Goal: Information Seeking & Learning: Learn about a topic

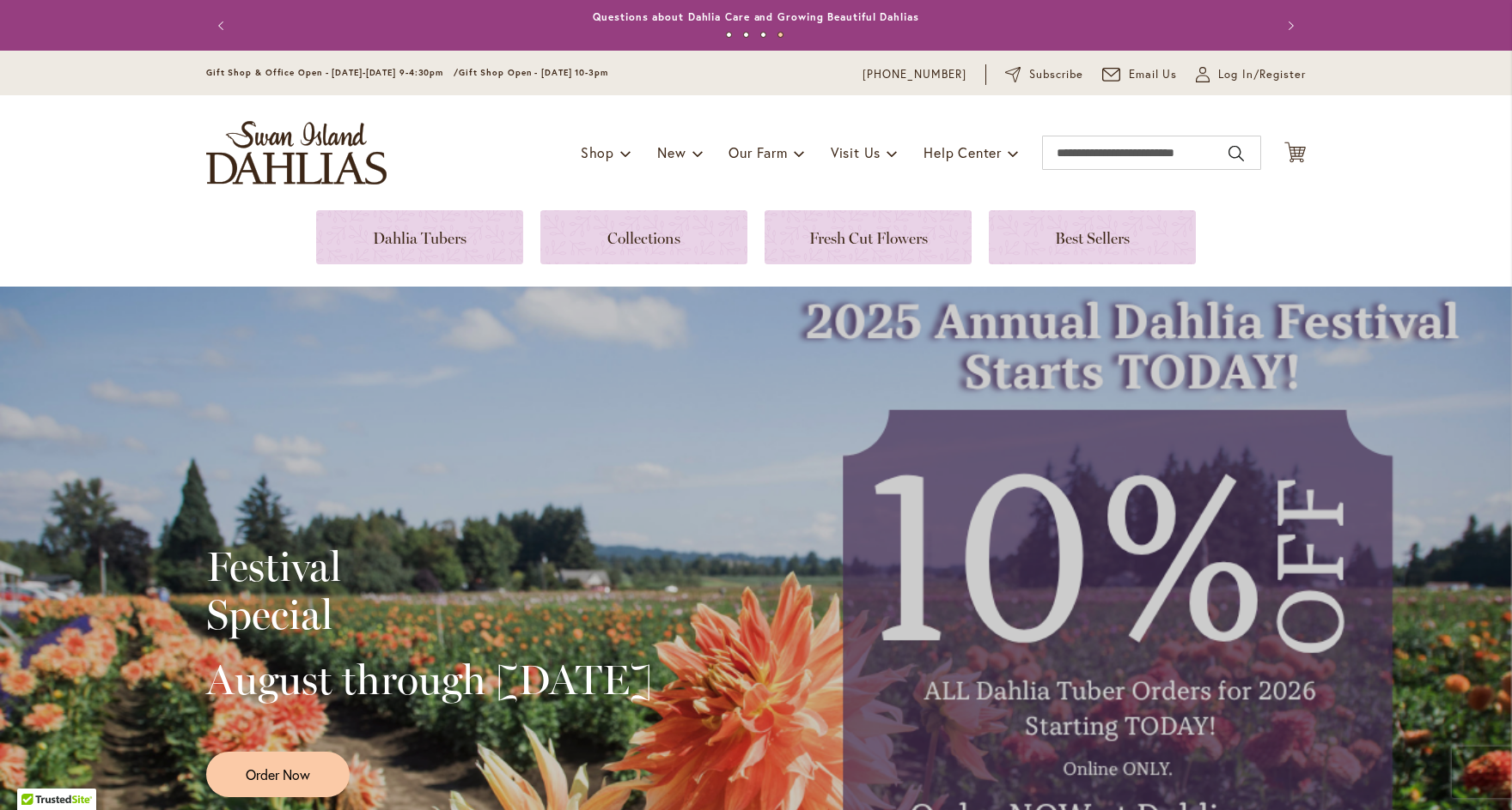
click at [354, 212] on link at bounding box center [420, 237] width 207 height 54
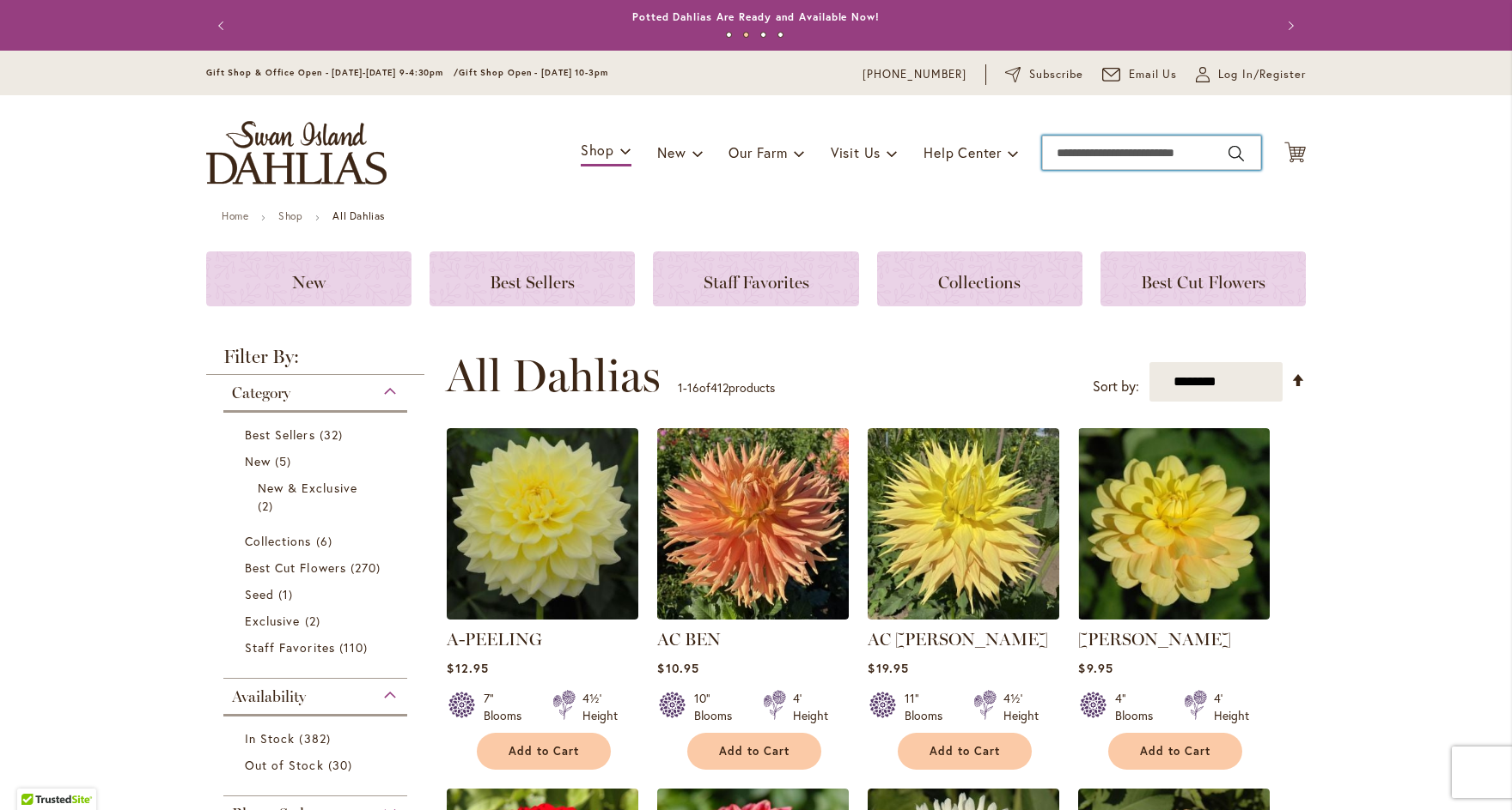
click at [1098, 153] on input "Search" at bounding box center [1151, 152] width 219 height 35
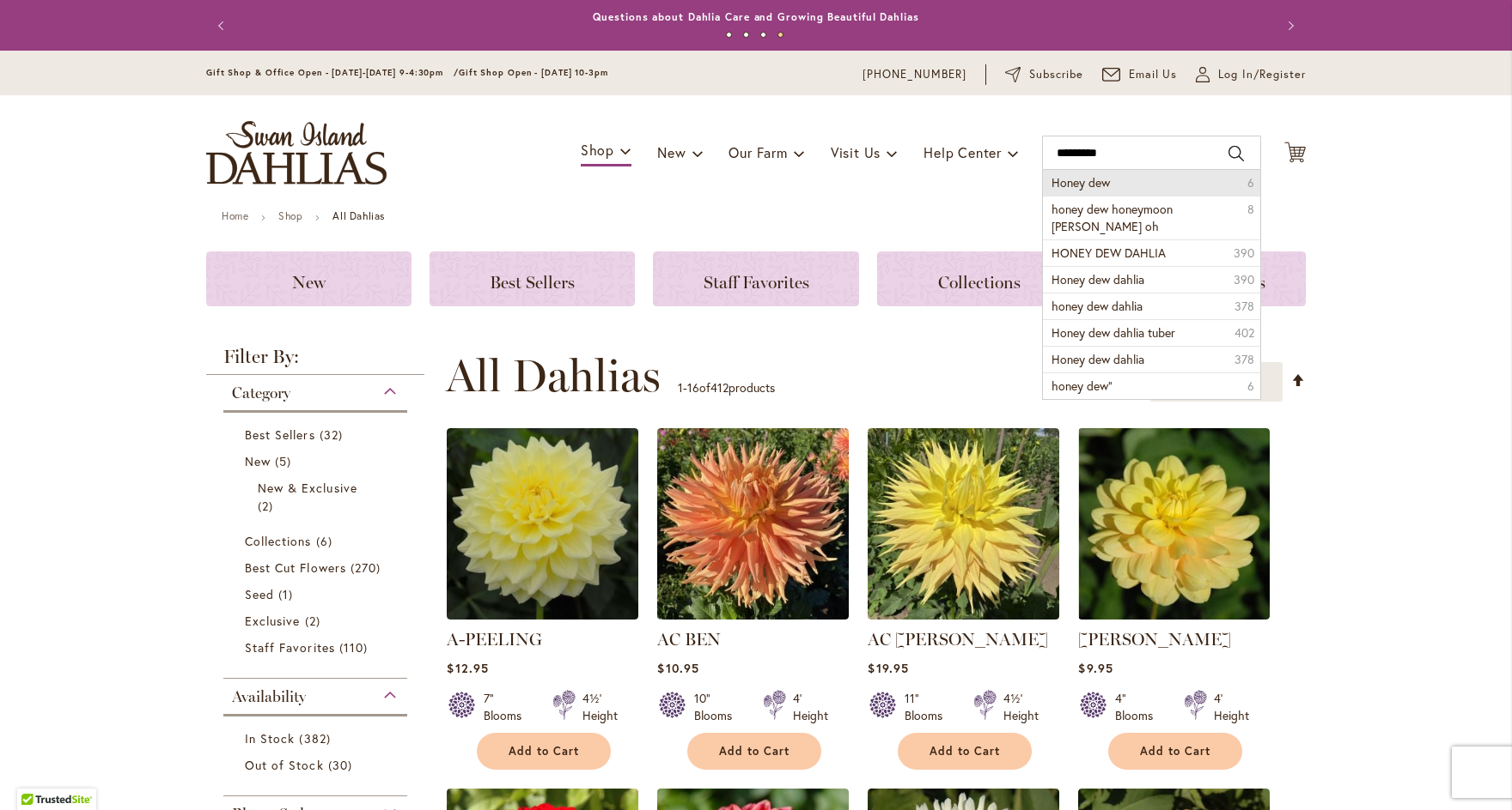
click at [1050, 177] on li "Honey dew 6" at bounding box center [1151, 182] width 217 height 26
type input "*********"
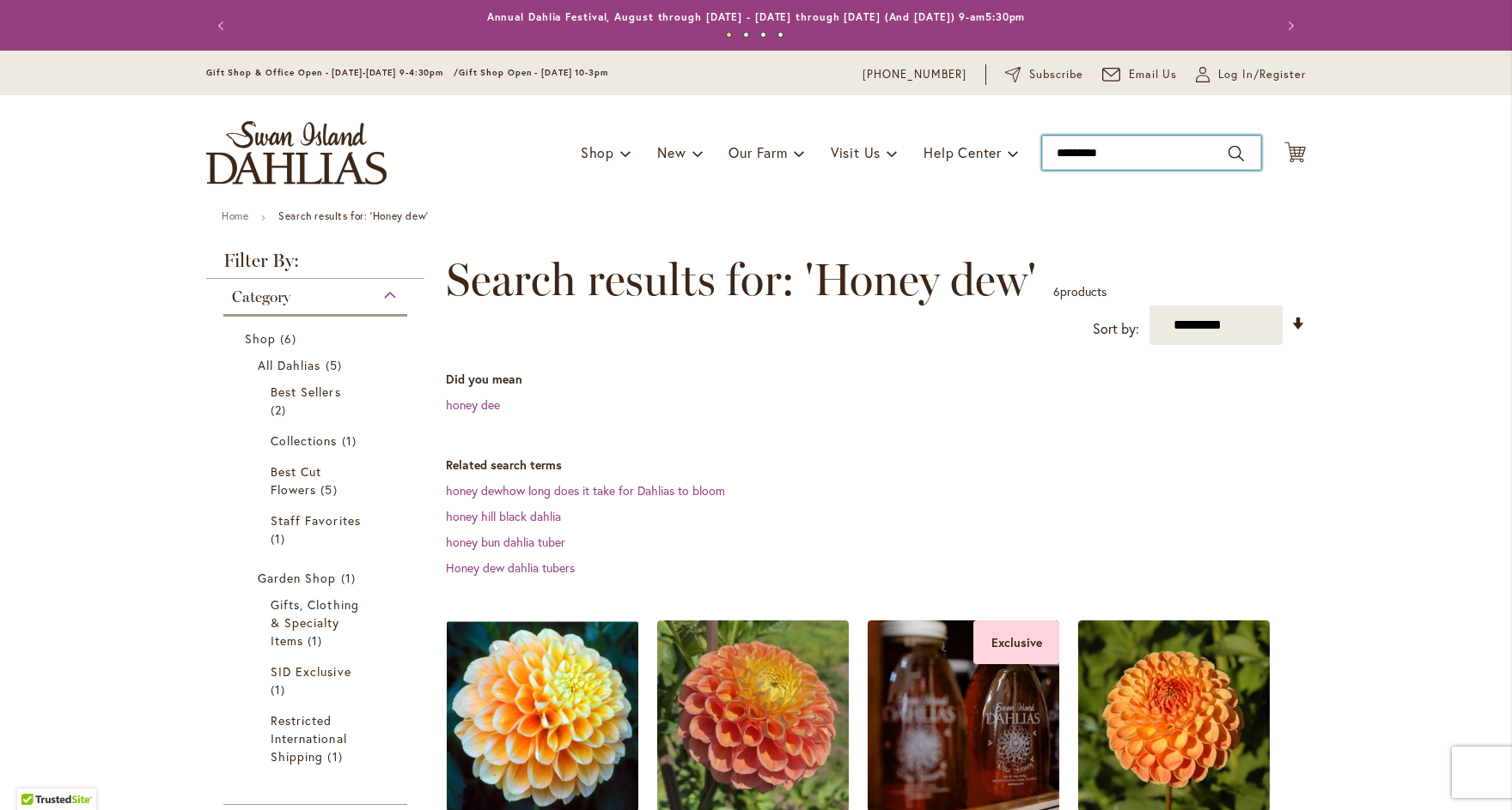
click at [1161, 161] on input "*********" at bounding box center [1151, 152] width 219 height 35
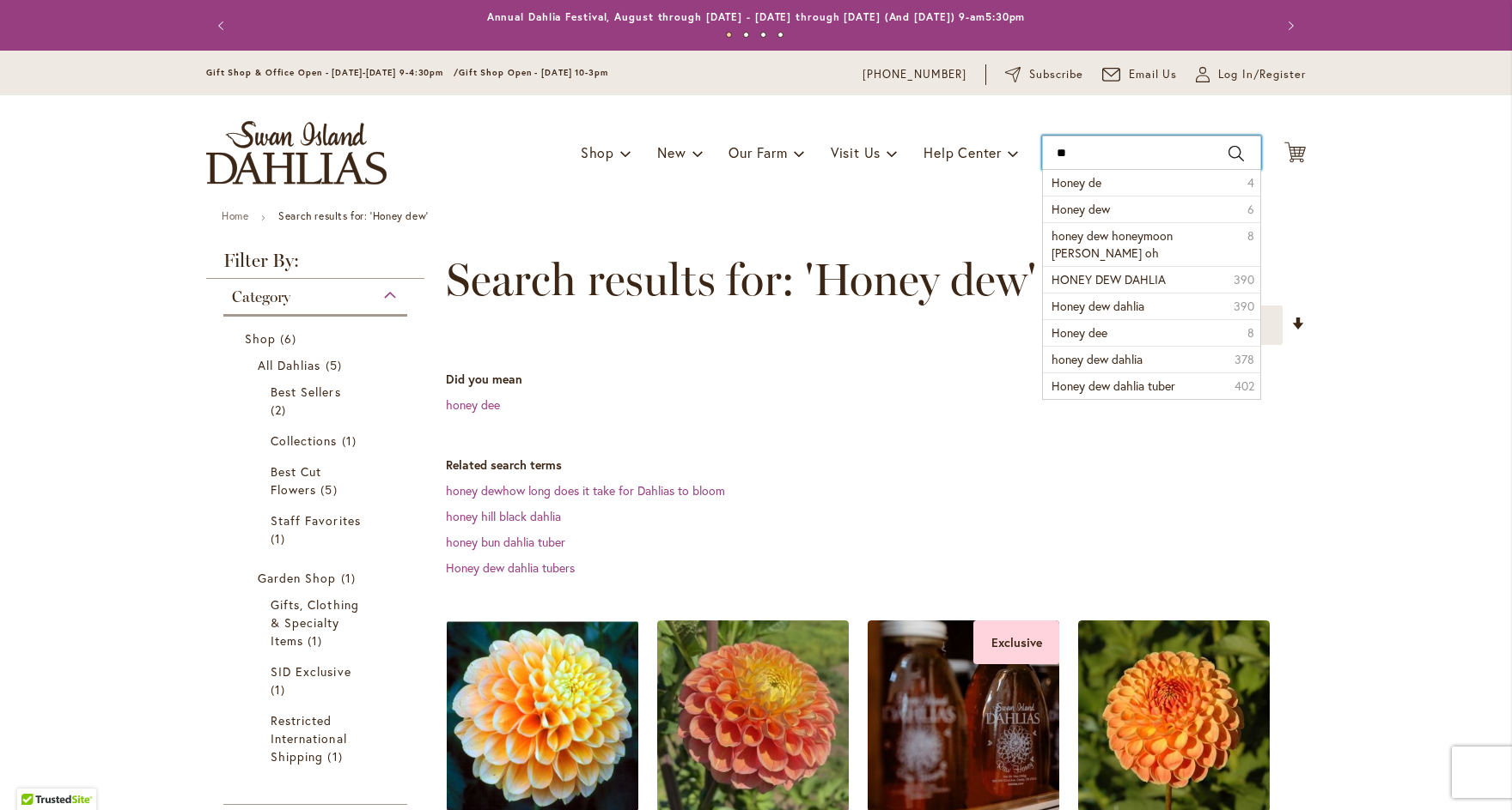
type input "*"
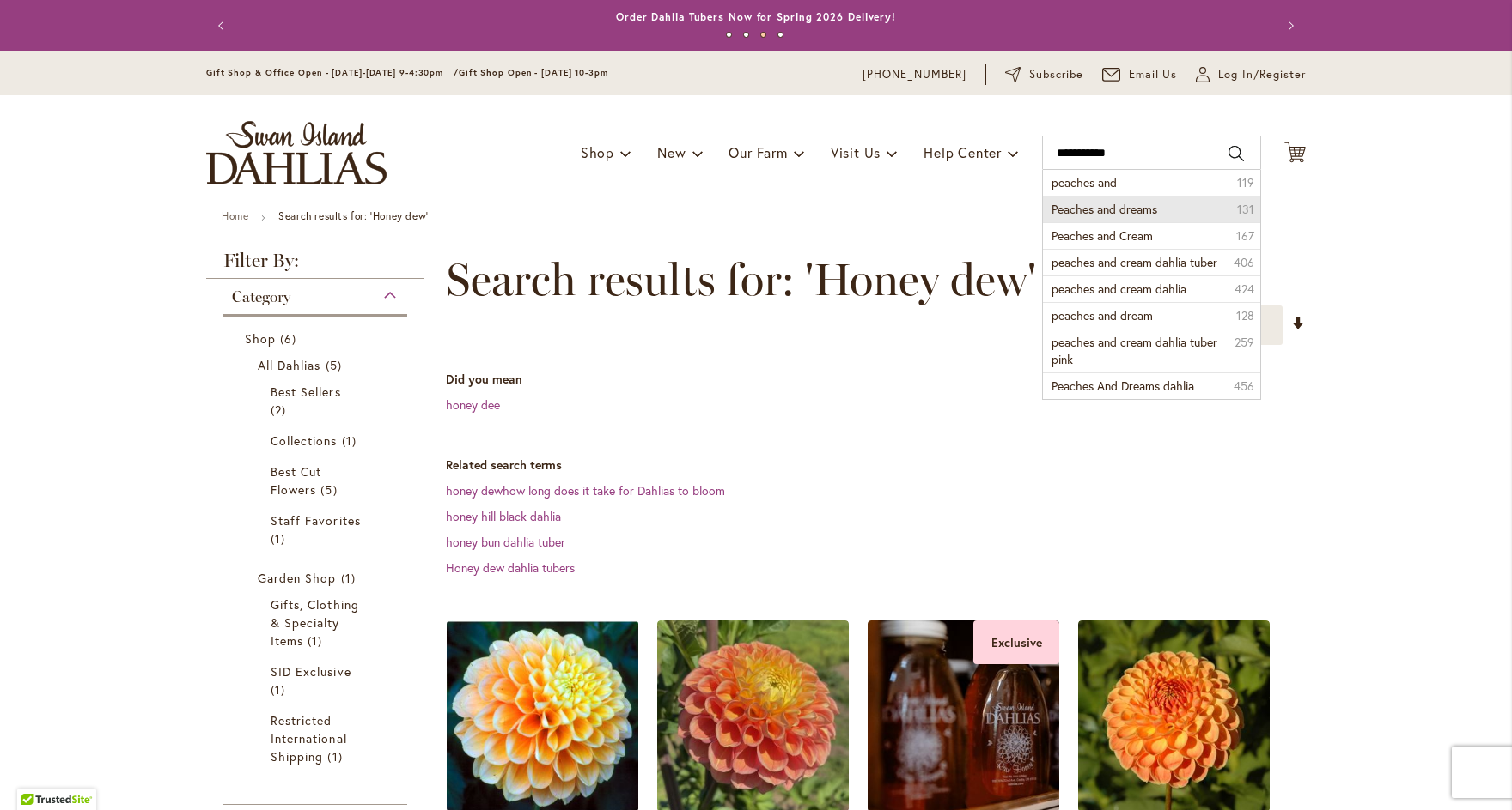
click at [1142, 204] on span "Peaches and dreams" at bounding box center [1104, 209] width 105 height 16
type input "**********"
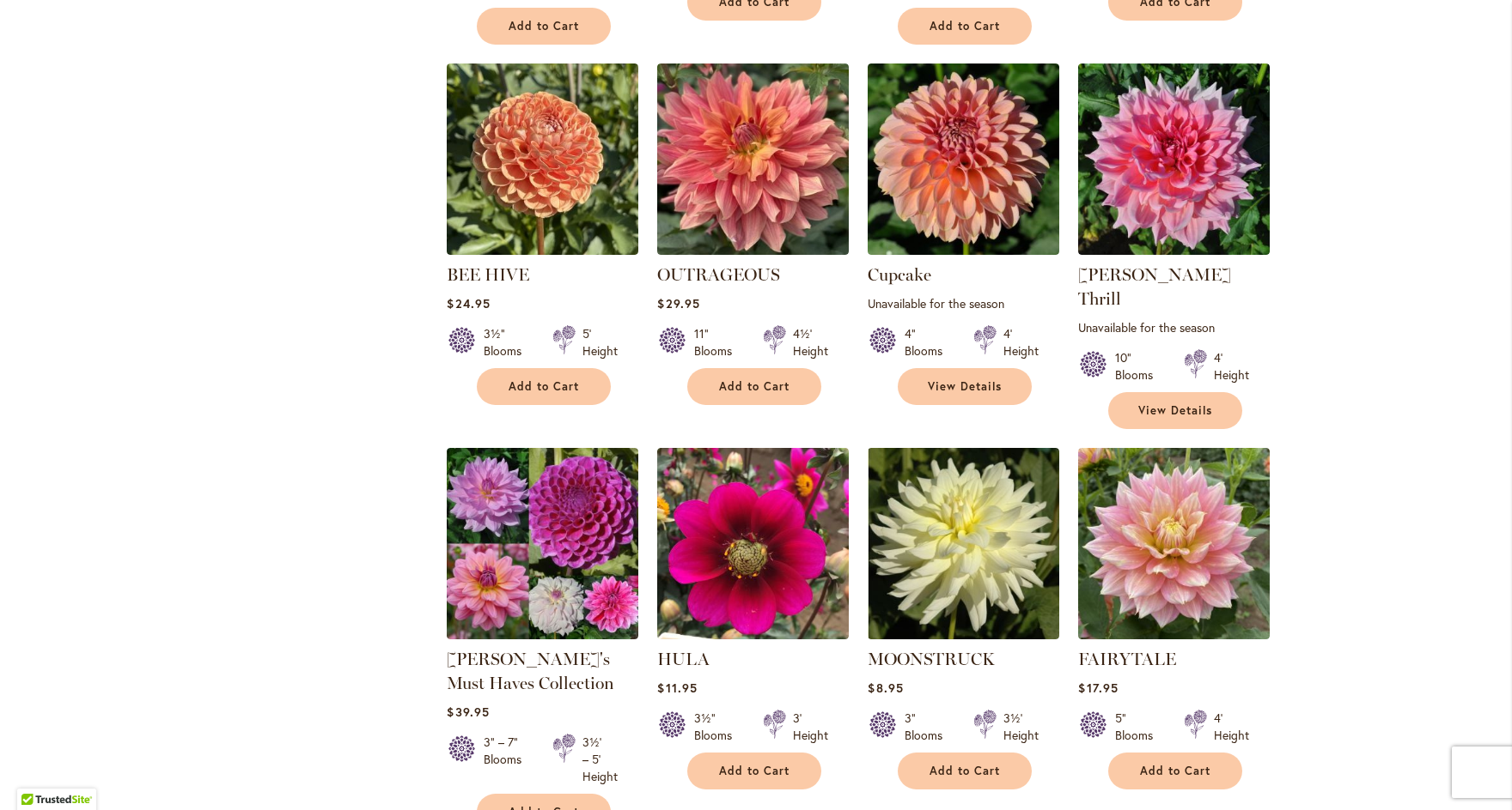
scroll to position [1355, 0]
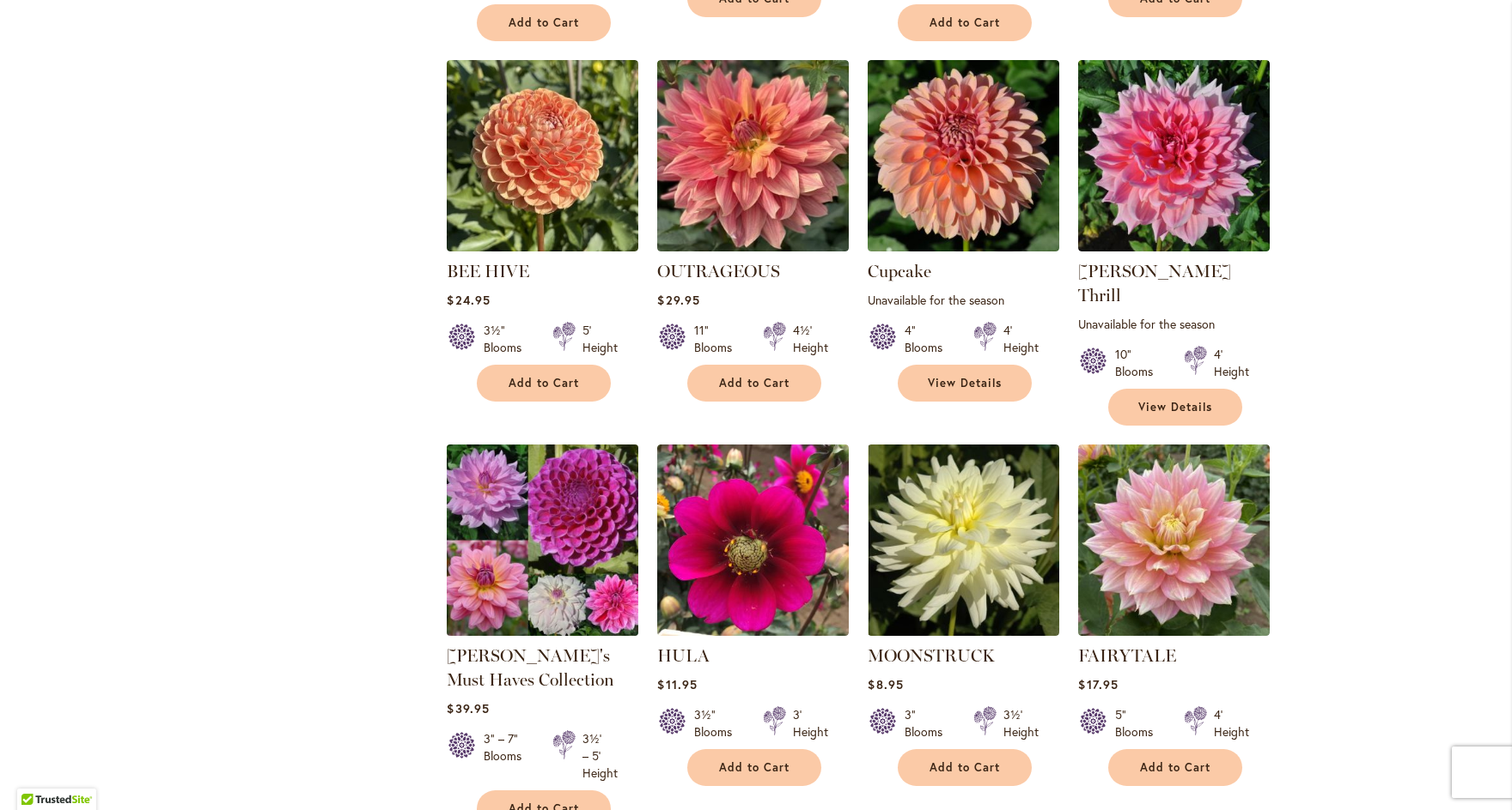
click at [525, 461] on img at bounding box center [542, 539] width 201 height 201
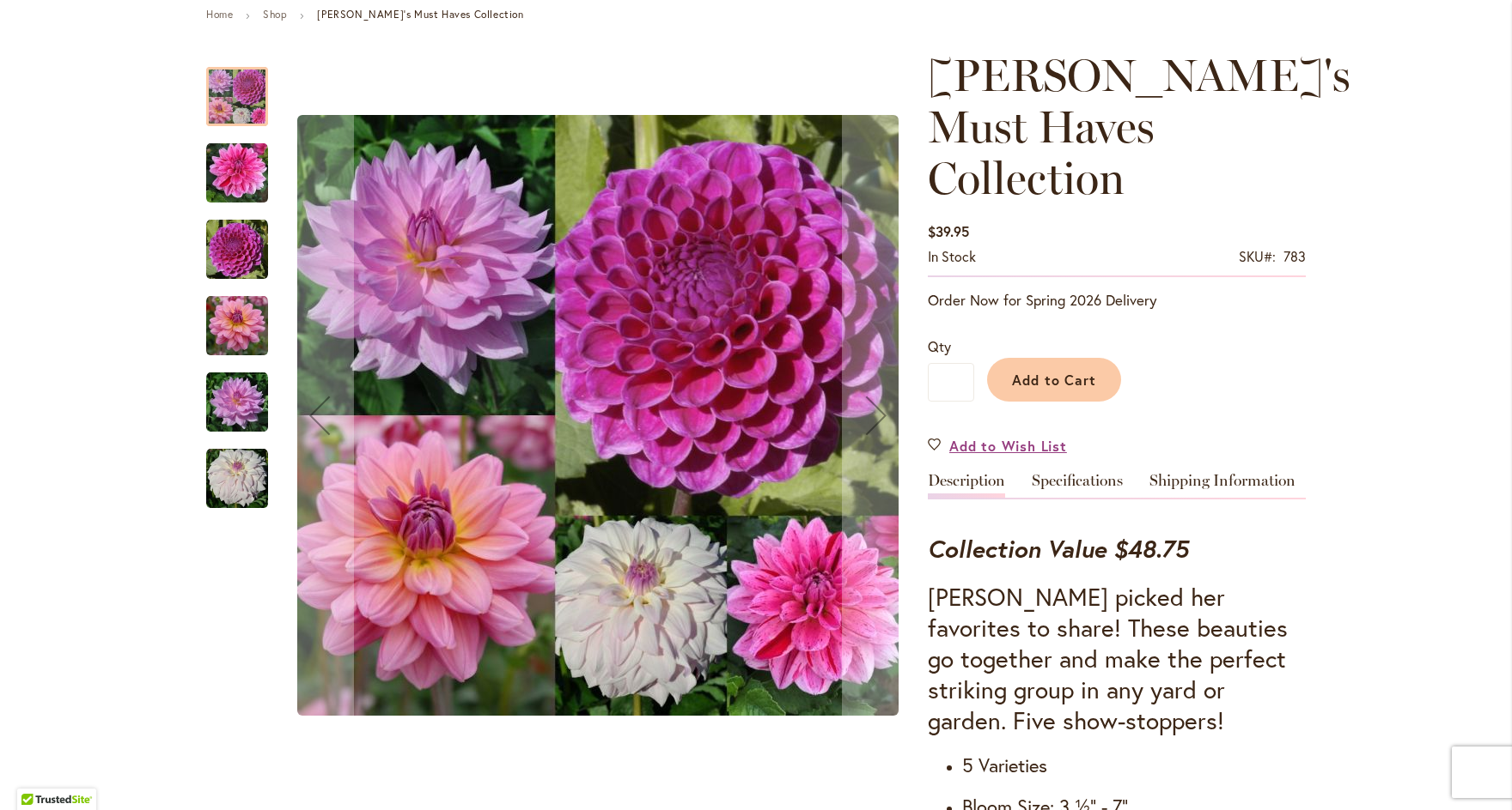
scroll to position [204, 0]
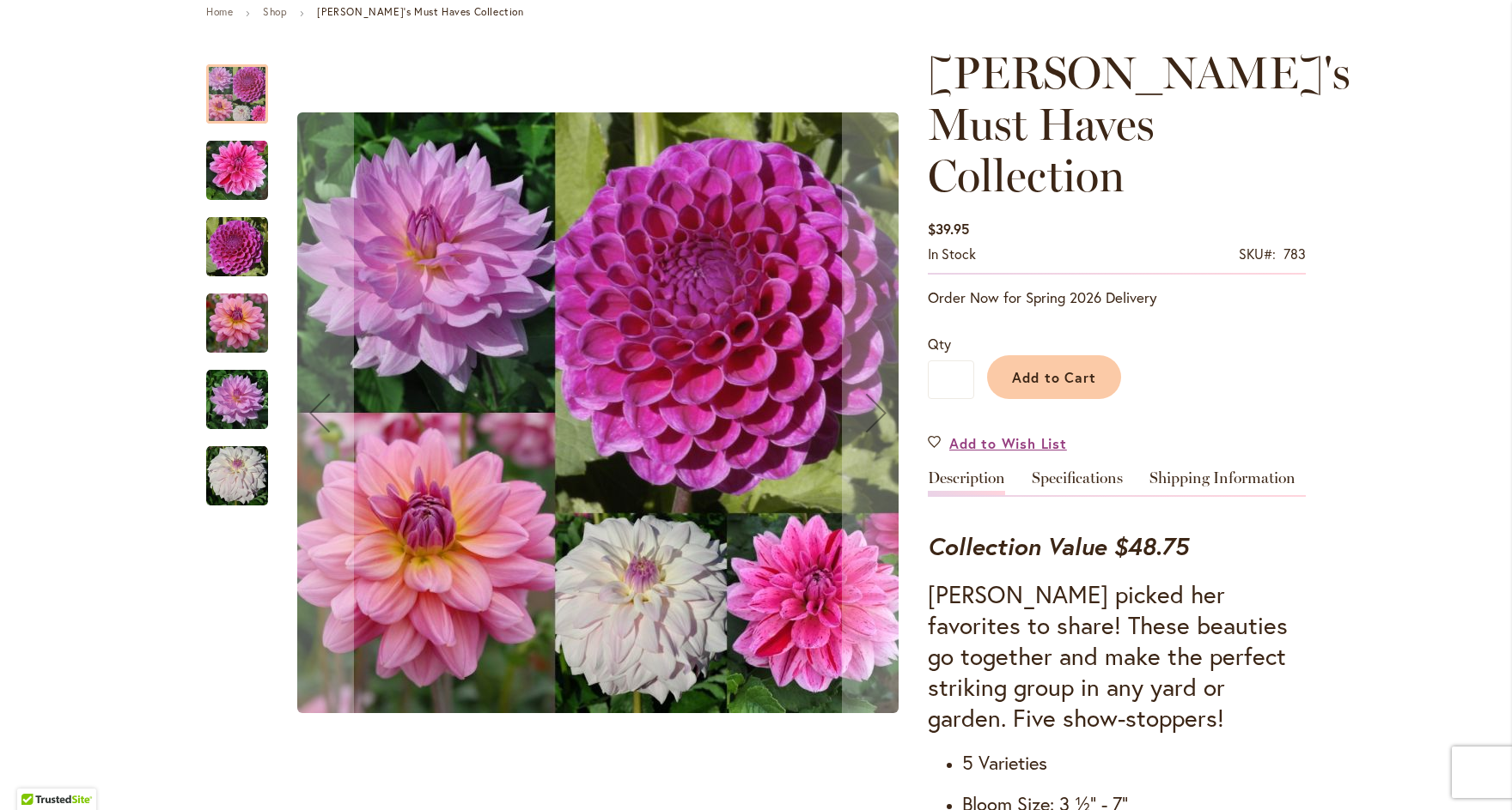
click at [222, 162] on img "CHA CHING" at bounding box center [237, 171] width 62 height 62
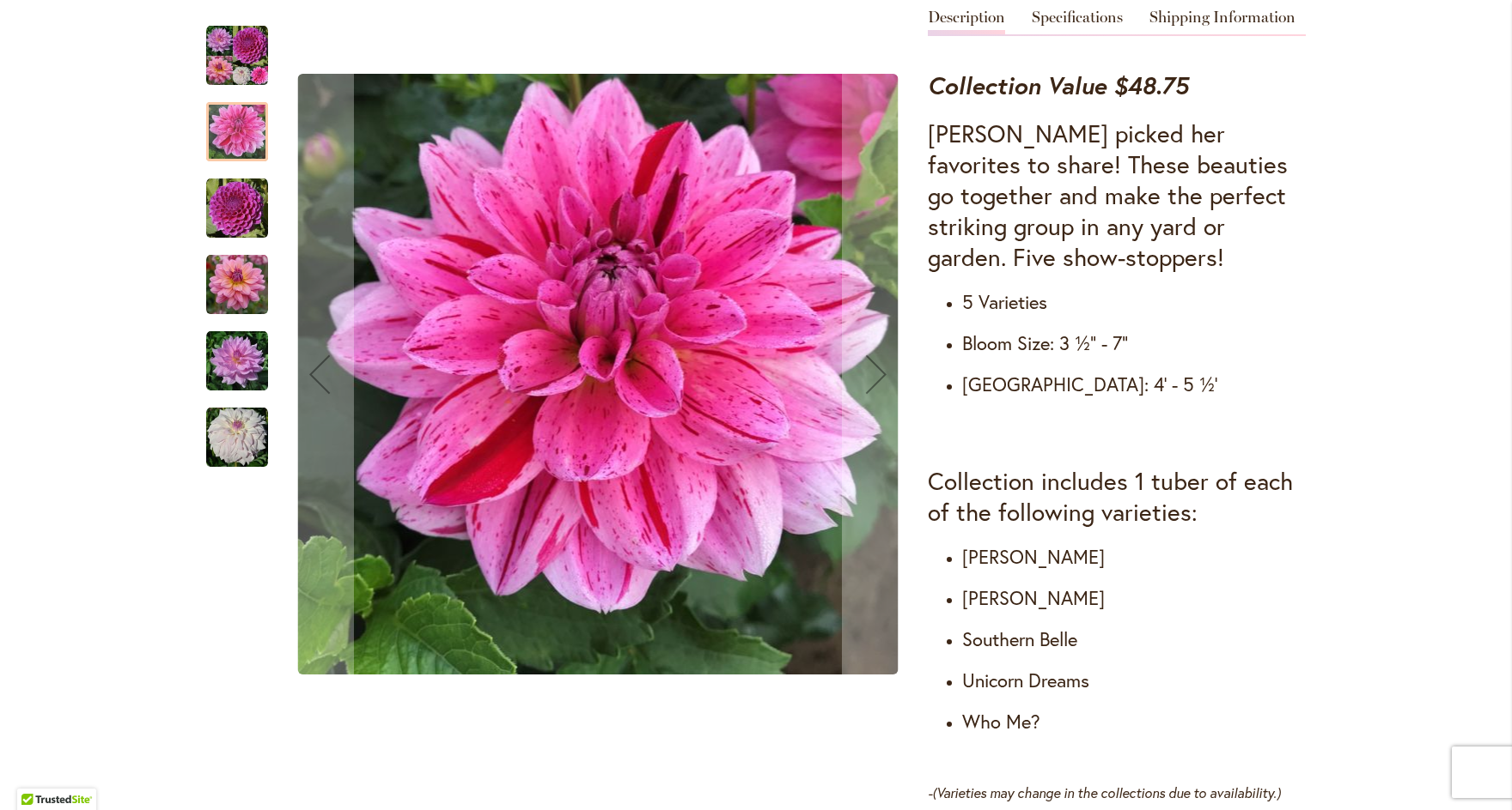
scroll to position [0, 1]
click at [236, 303] on img "SOUTERHN BELLE" at bounding box center [237, 285] width 62 height 62
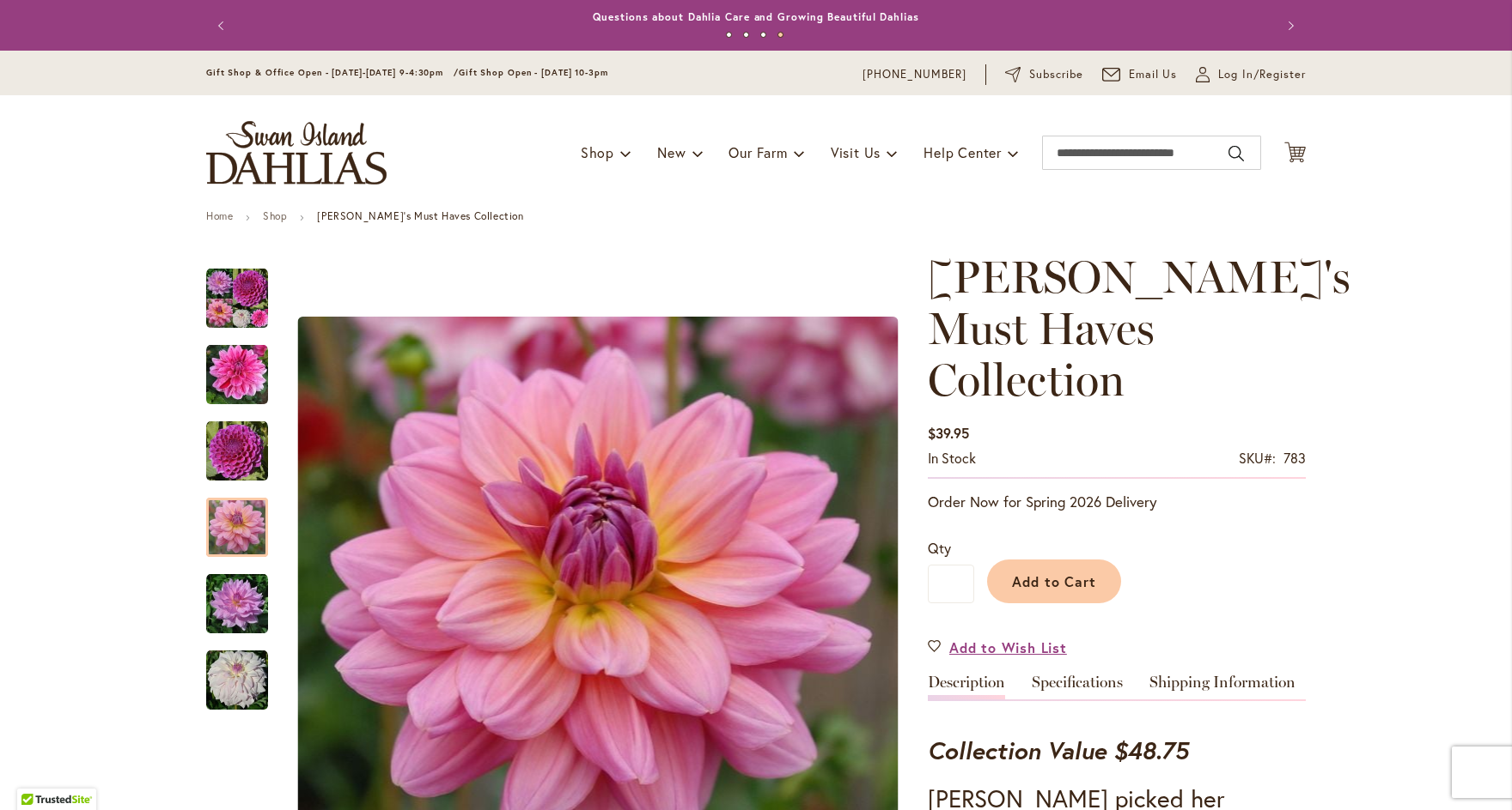
scroll to position [0, 0]
click at [1136, 162] on input "Search" at bounding box center [1151, 152] width 219 height 35
drag, startPoint x: 1127, startPoint y: 174, endPoint x: 1132, endPoint y: 184, distance: 11.2
click at [1132, 184] on li "sothern belle 1" at bounding box center [1151, 182] width 217 height 26
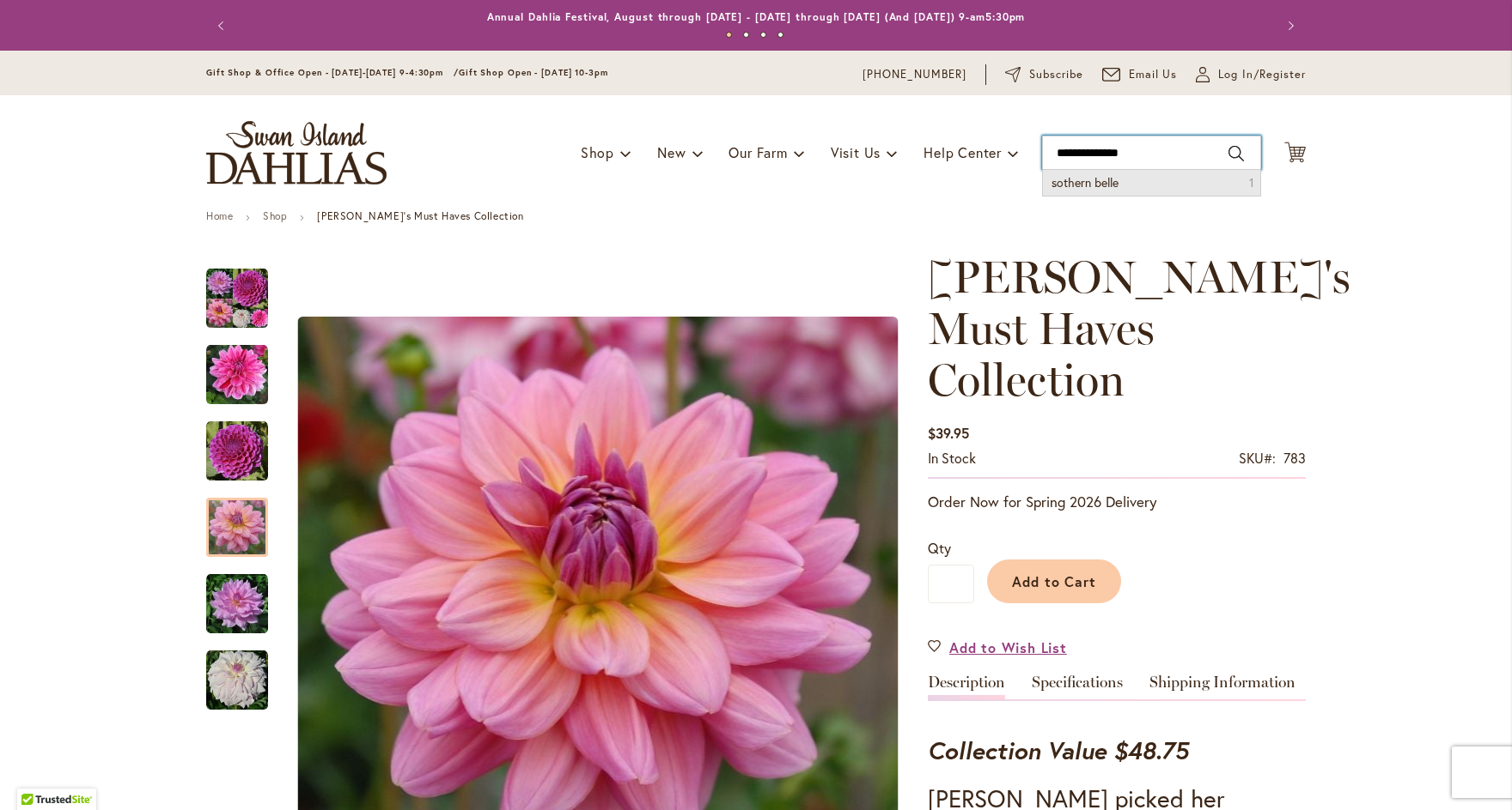
type input "**********"
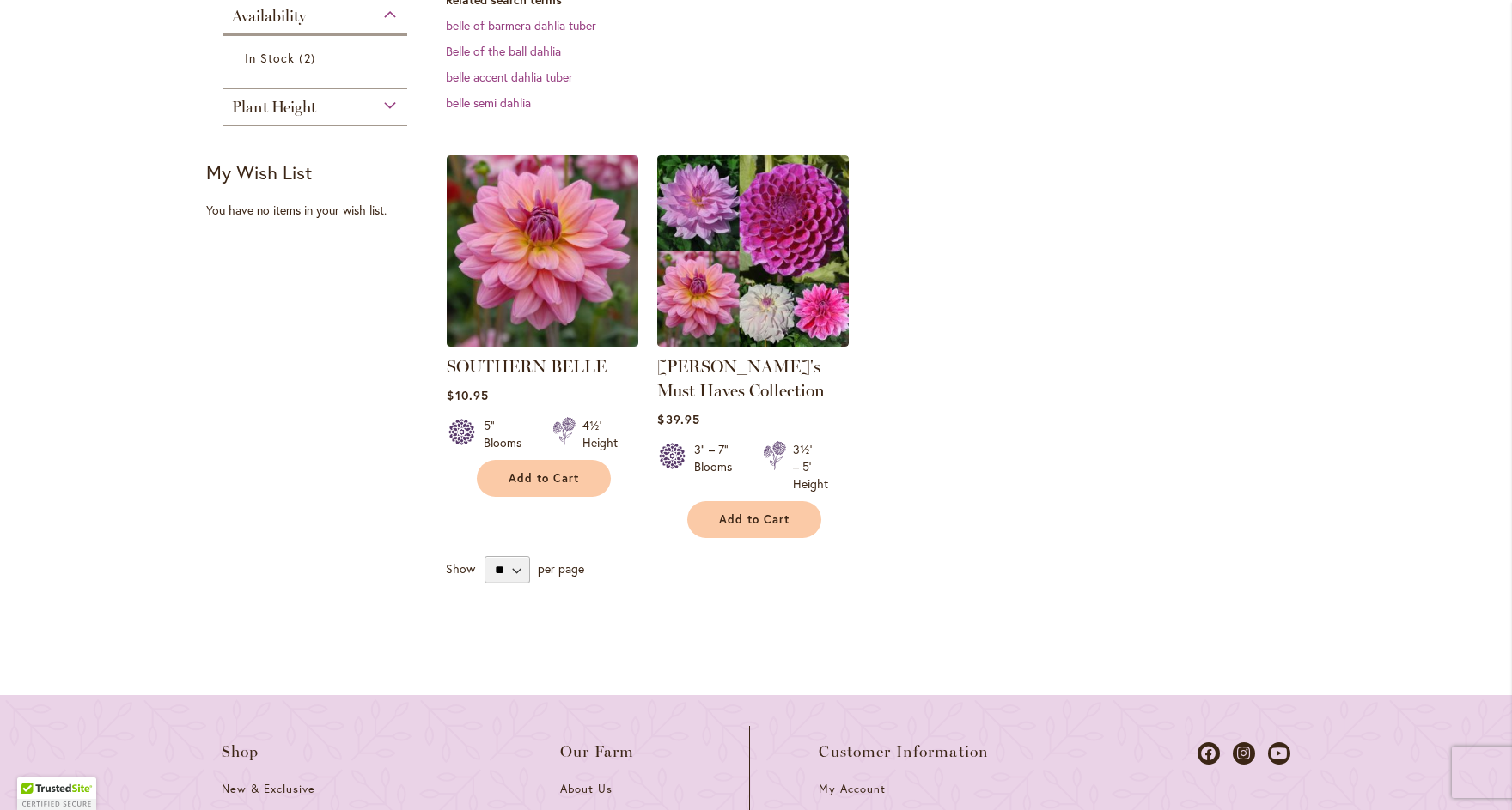
scroll to position [467, 0]
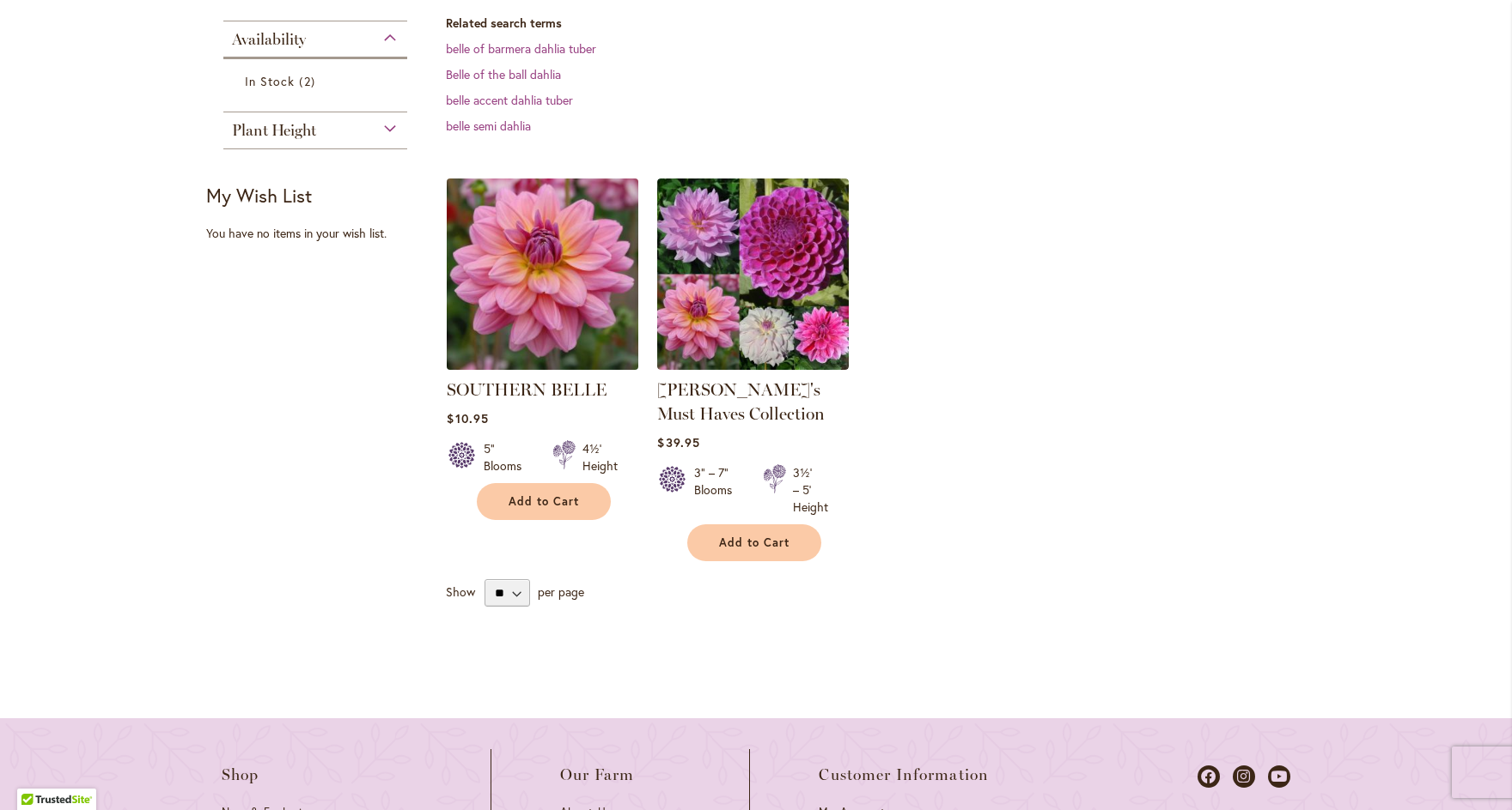
click at [517, 325] on img at bounding box center [542, 274] width 201 height 201
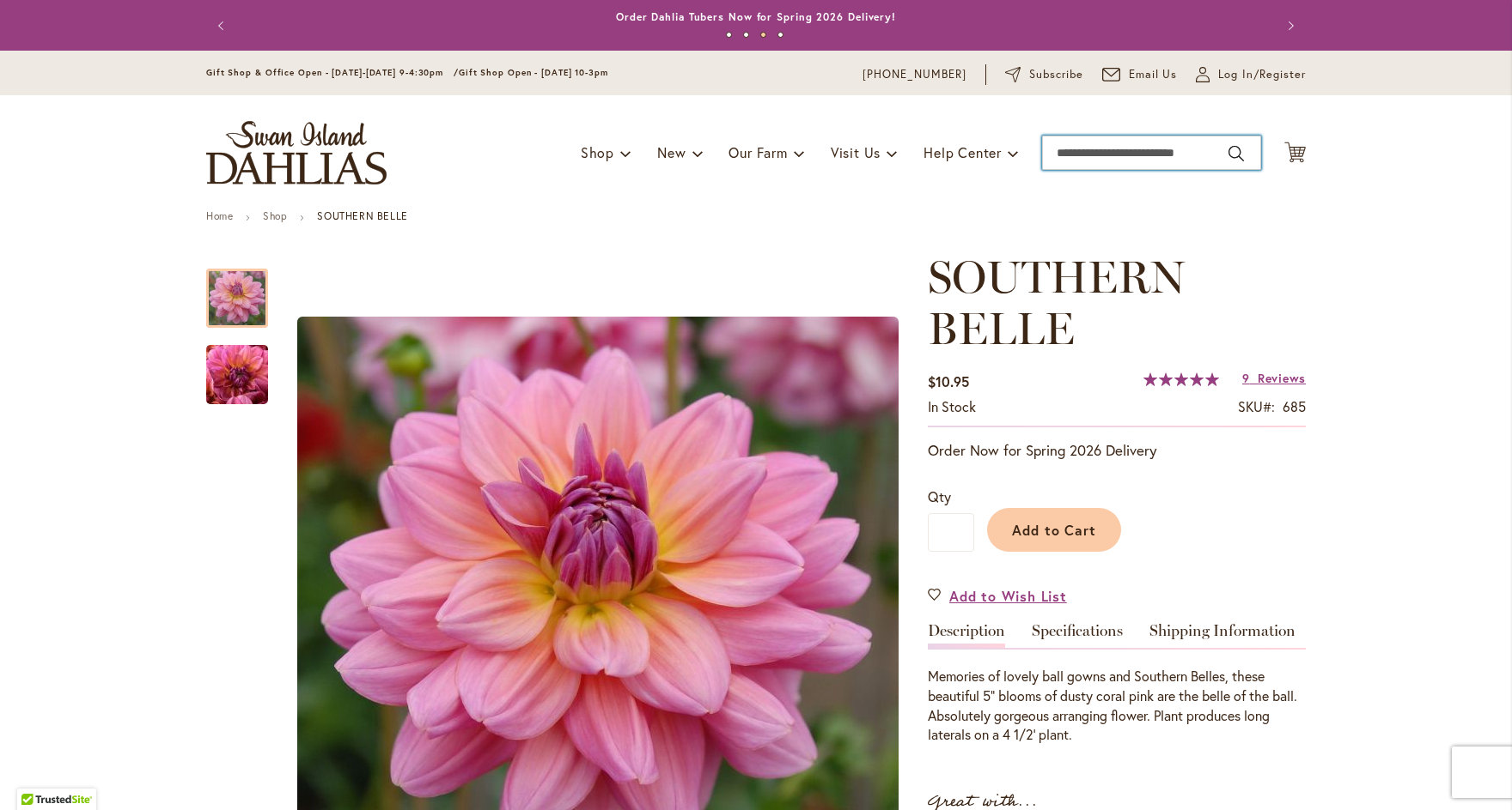
click at [1085, 156] on input "Search" at bounding box center [1151, 152] width 219 height 35
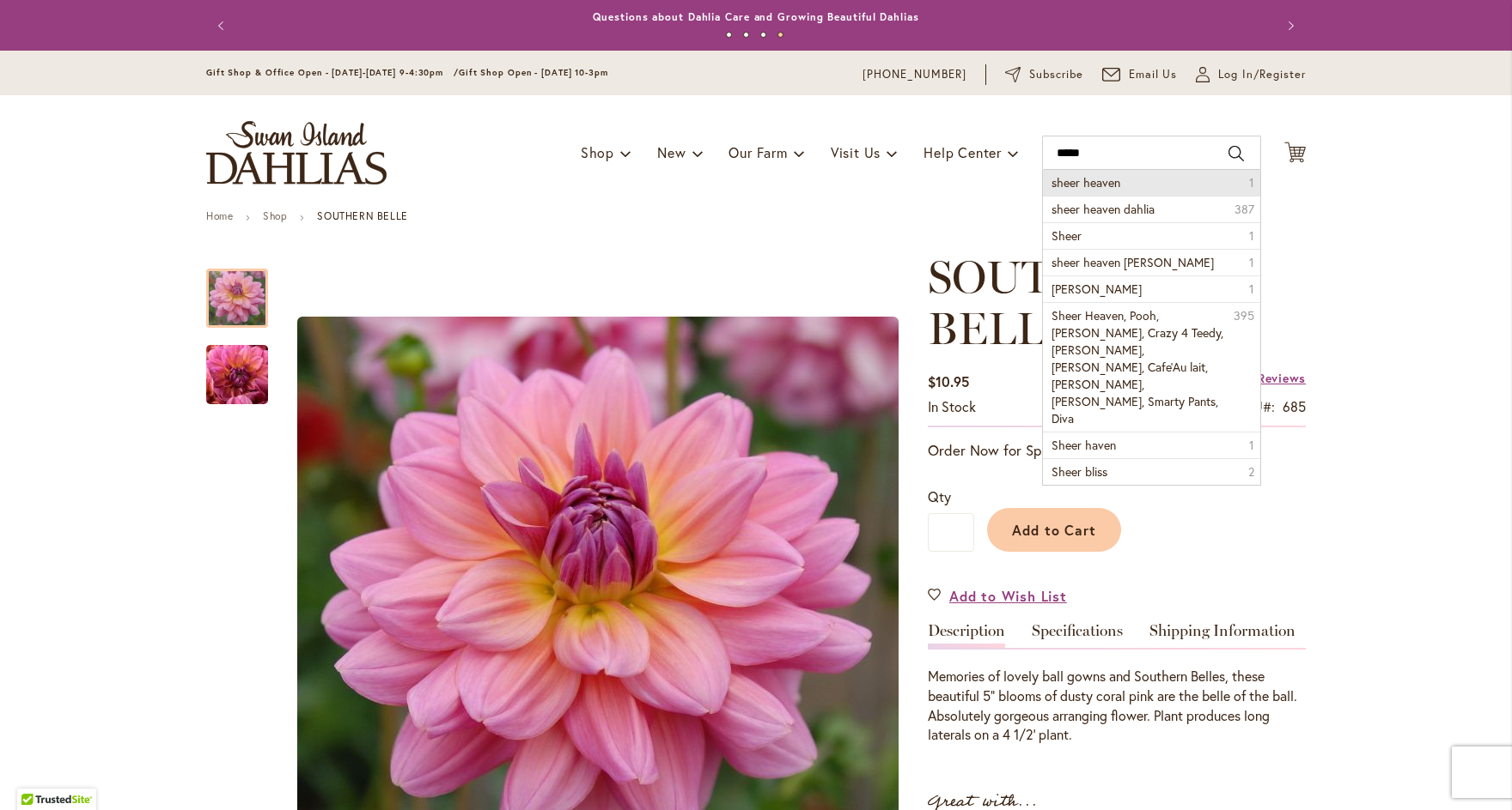
click at [1080, 185] on span "sheer heaven" at bounding box center [1086, 182] width 69 height 16
type input "**********"
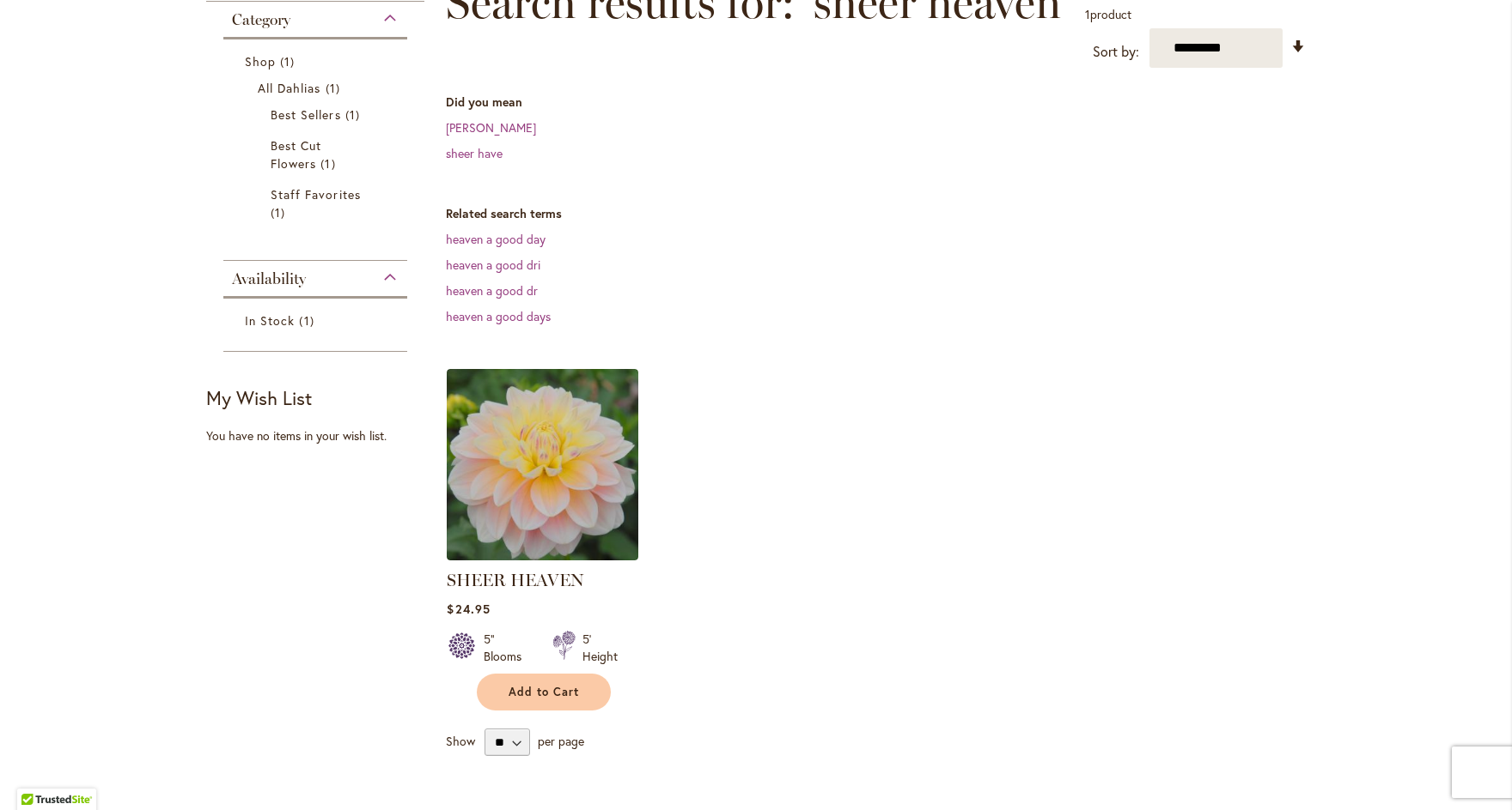
scroll to position [235, 0]
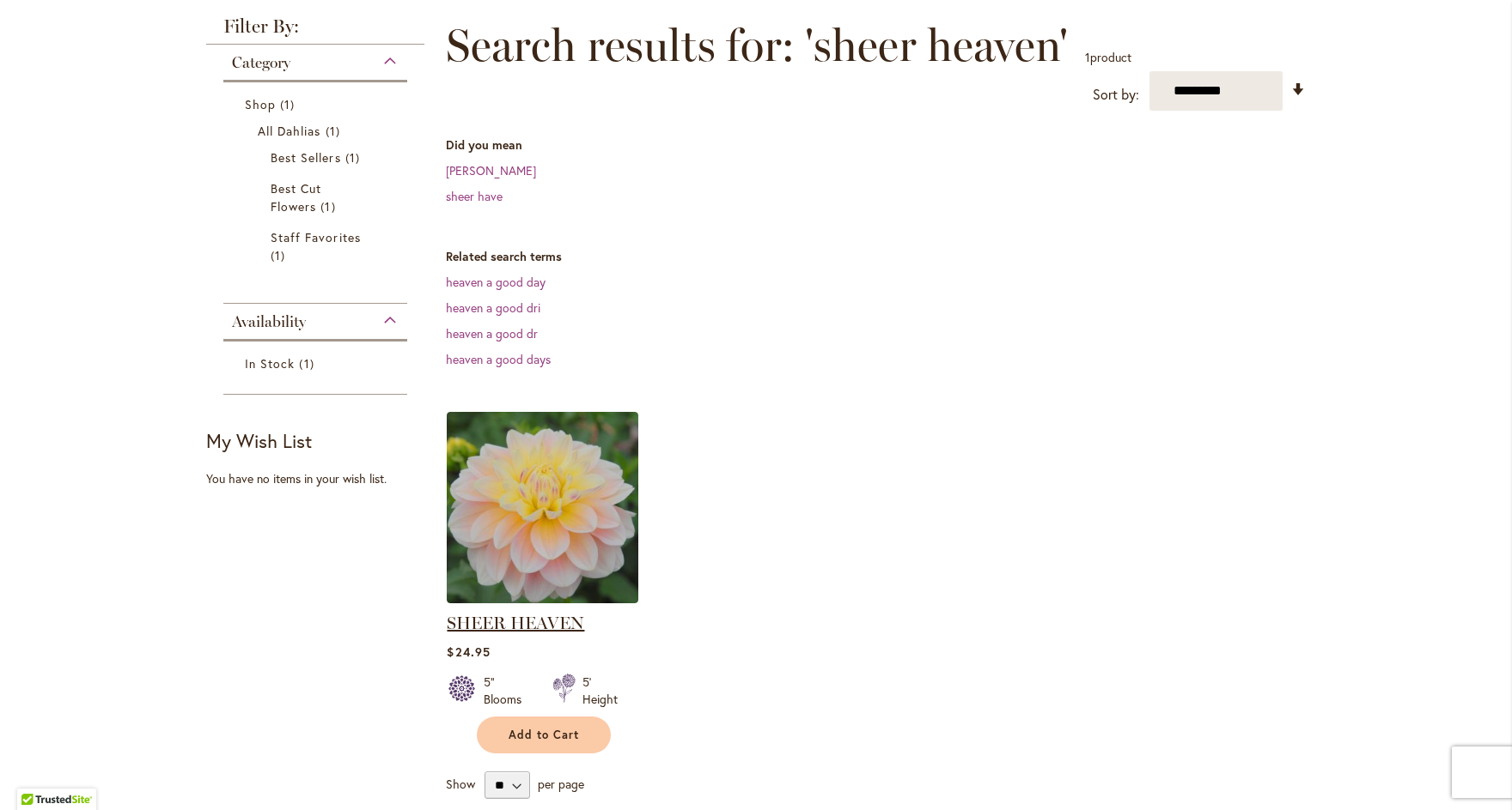
click at [510, 621] on link "SHEER HEAVEN" at bounding box center [515, 622] width 137 height 20
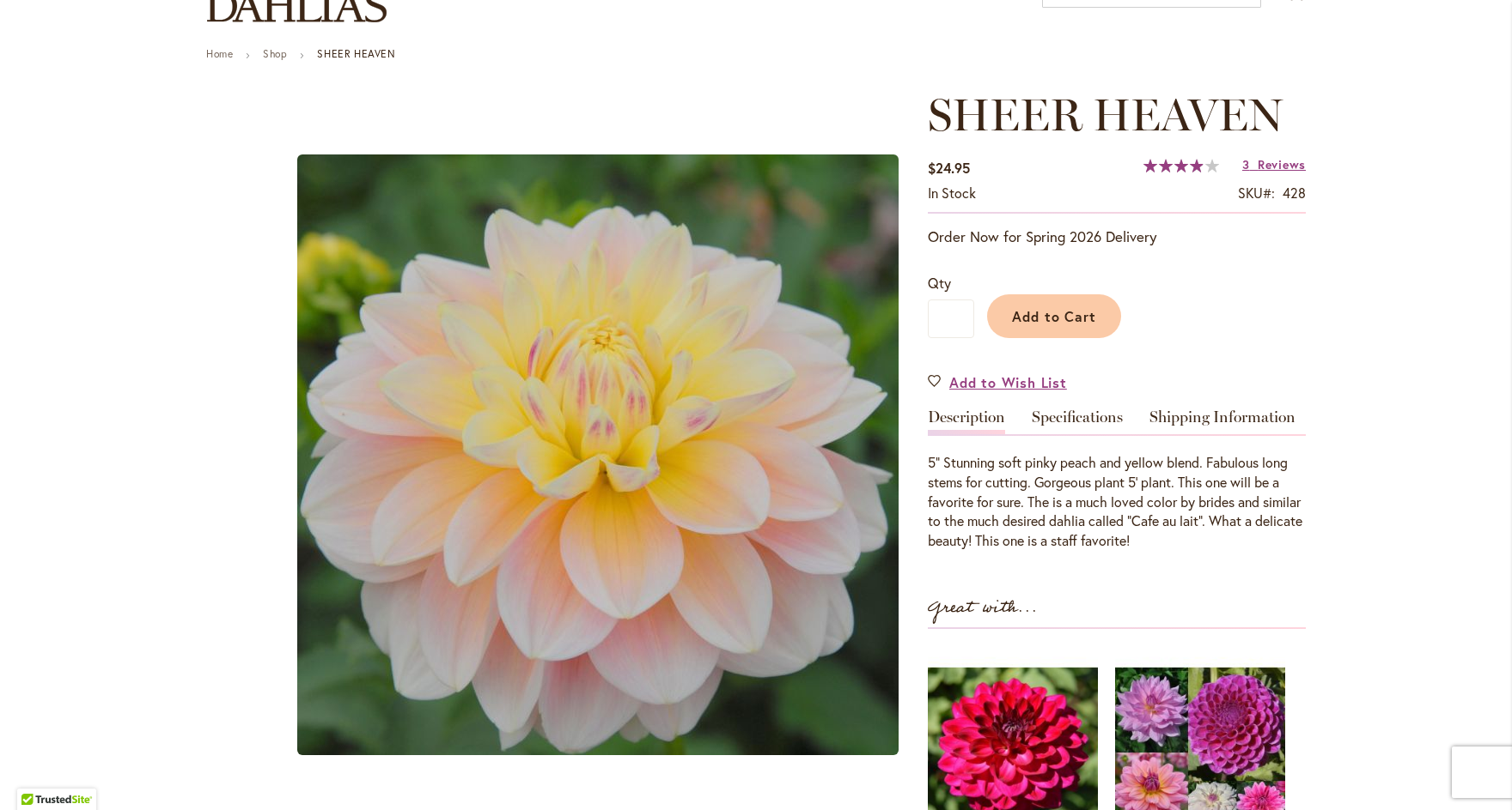
scroll to position [163, 0]
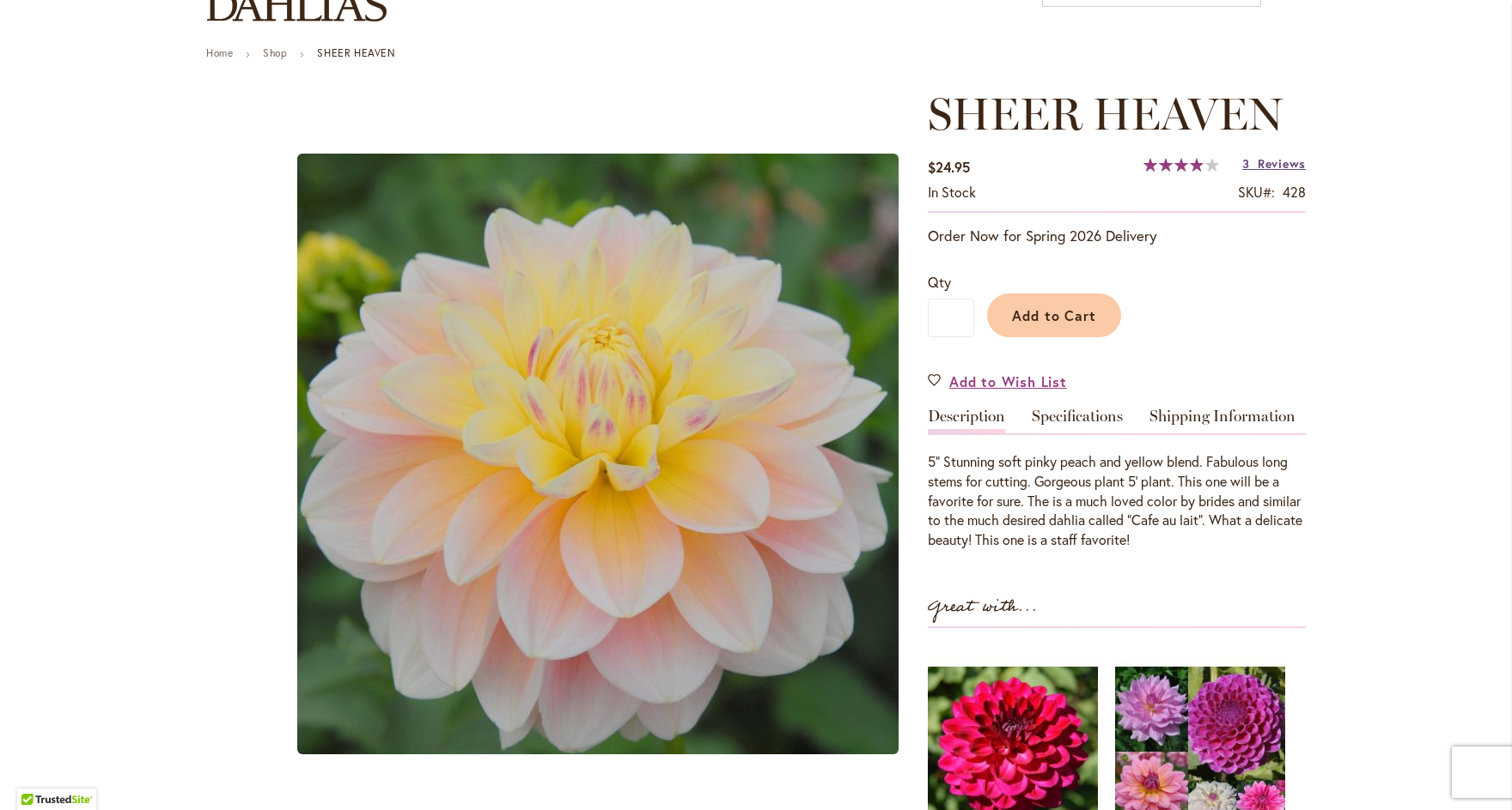
click at [1271, 159] on span "Reviews" at bounding box center [1282, 164] width 48 height 16
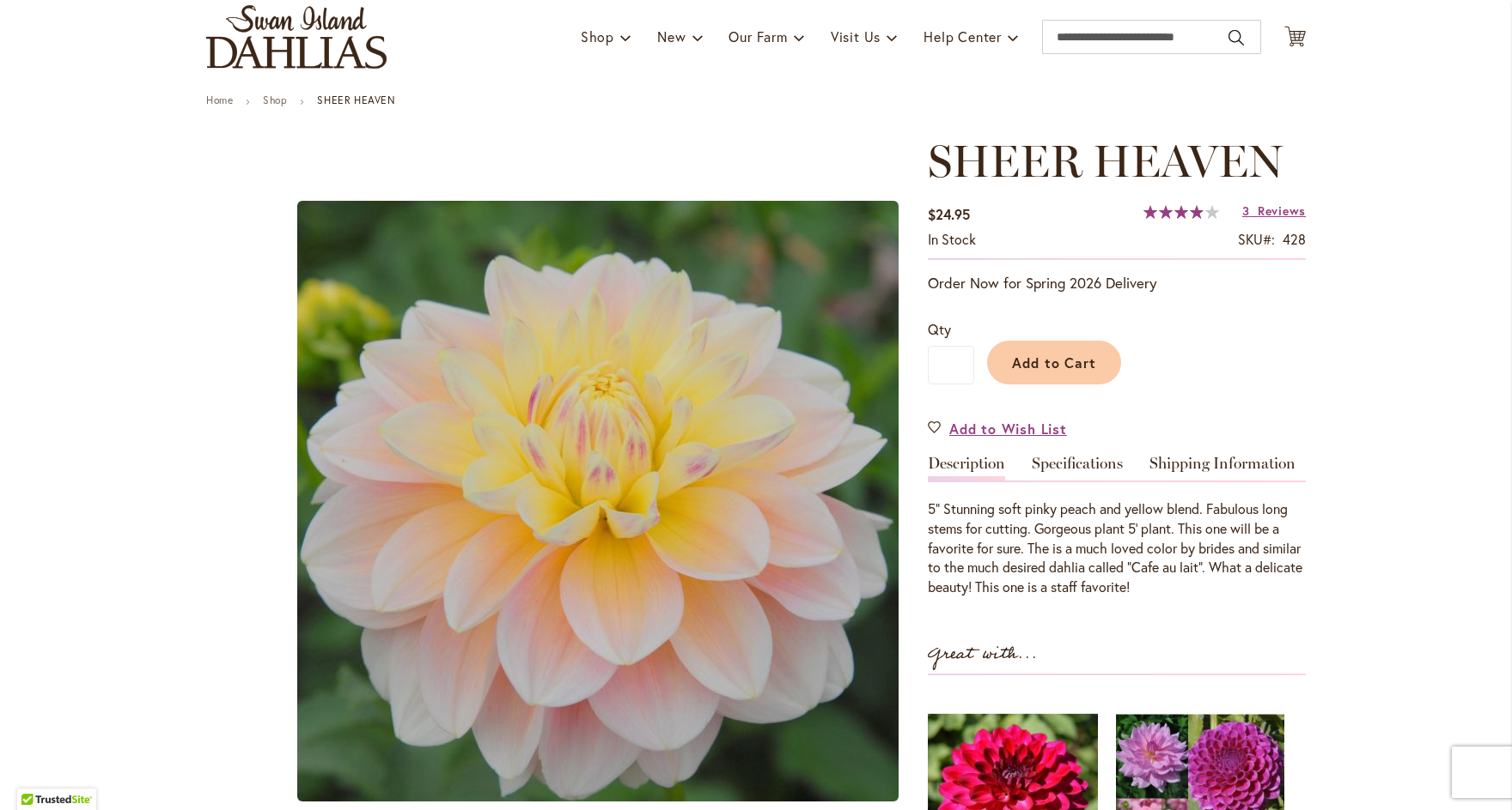
scroll to position [115, 0]
